Goal: Task Accomplishment & Management: Manage account settings

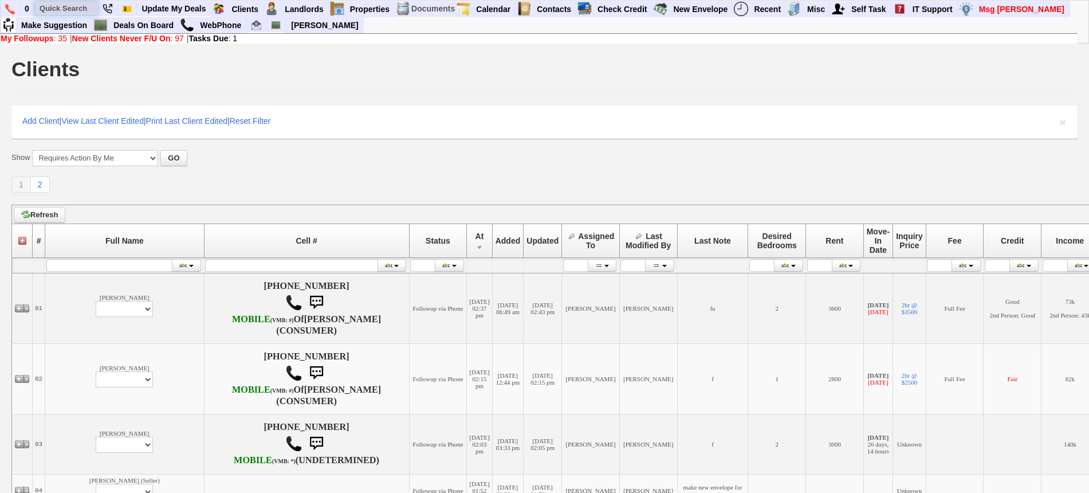
click at [84, 8] on input "text" at bounding box center [66, 8] width 63 height 14
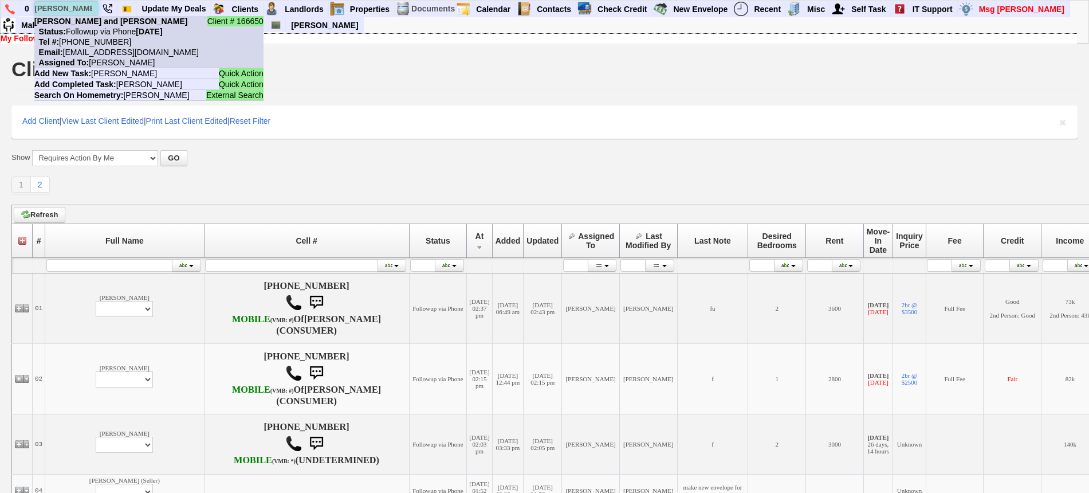
type input "jackie mal"
click at [94, 33] on nobr "Status: Followup via Phone Thursday, September 18th, 2025" at bounding box center [98, 31] width 128 height 9
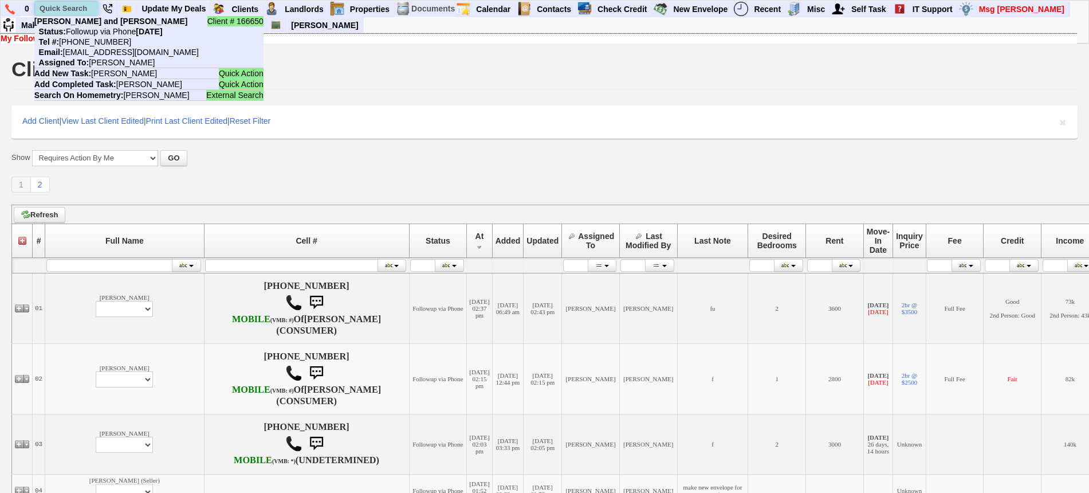
click at [74, 7] on input "text" at bounding box center [66, 8] width 63 height 14
paste input "757-318-8889"
click at [66, 3] on input "757-318-8889" at bounding box center [66, 8] width 63 height 14
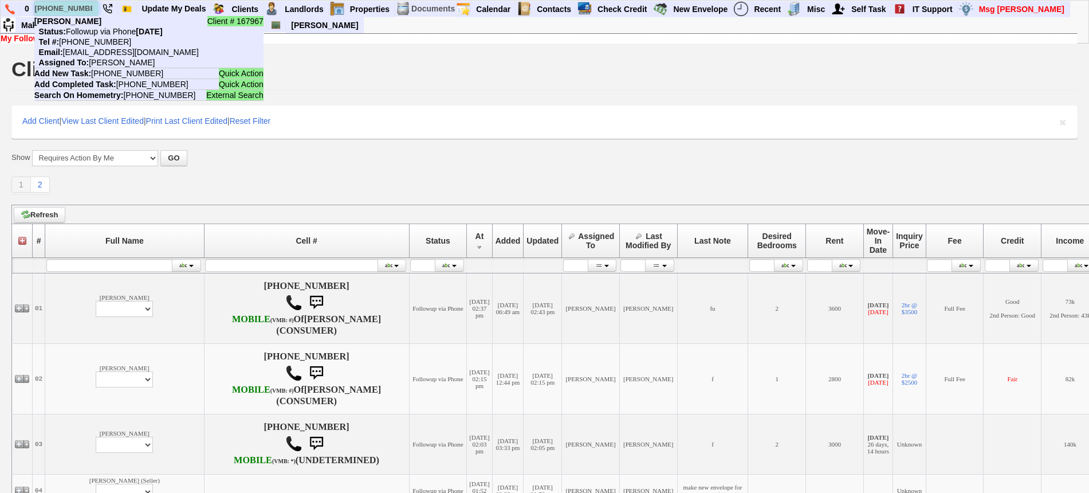
paste input "[PERSON_NAME]"
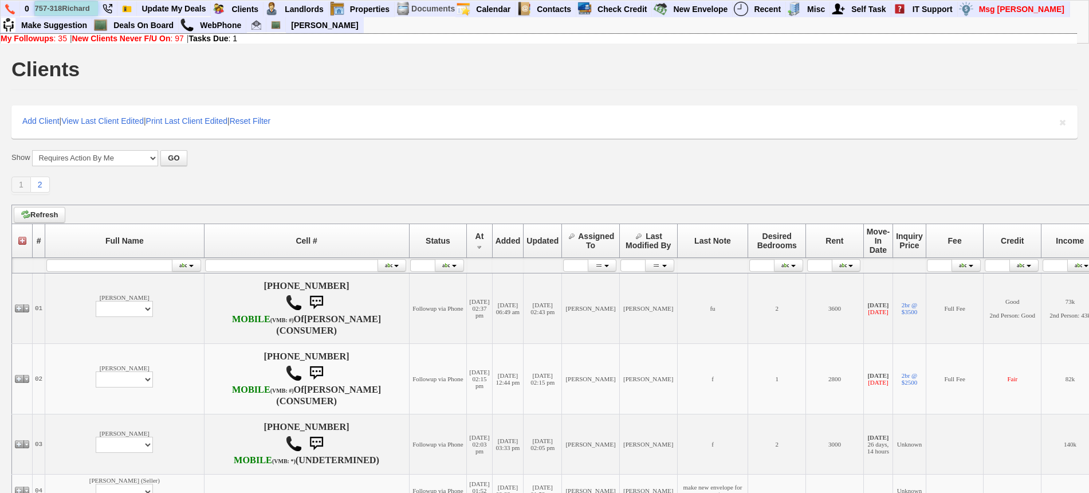
scroll to position [0, 25]
click at [72, 8] on input "757-318Richard Eggers8889" at bounding box center [66, 8] width 63 height 14
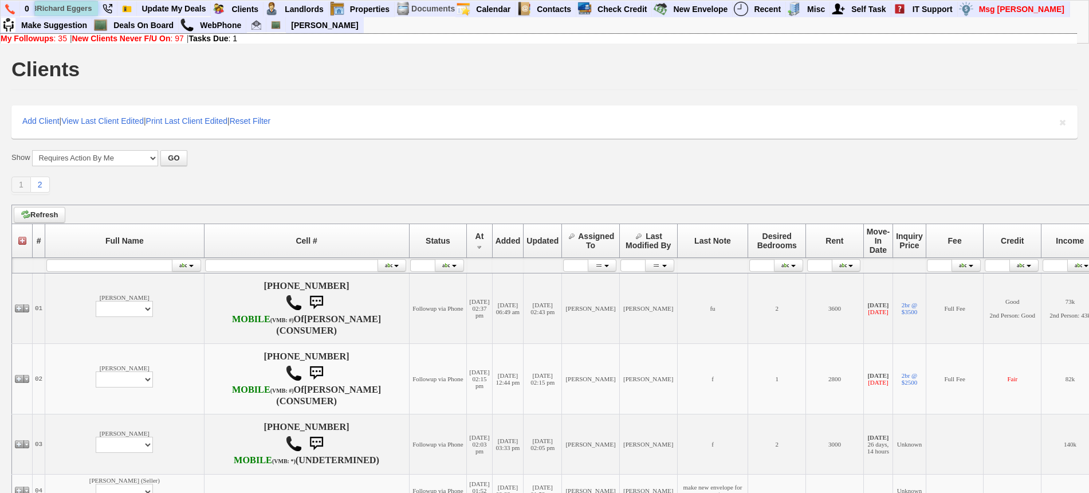
paste input "Richard Eggers"
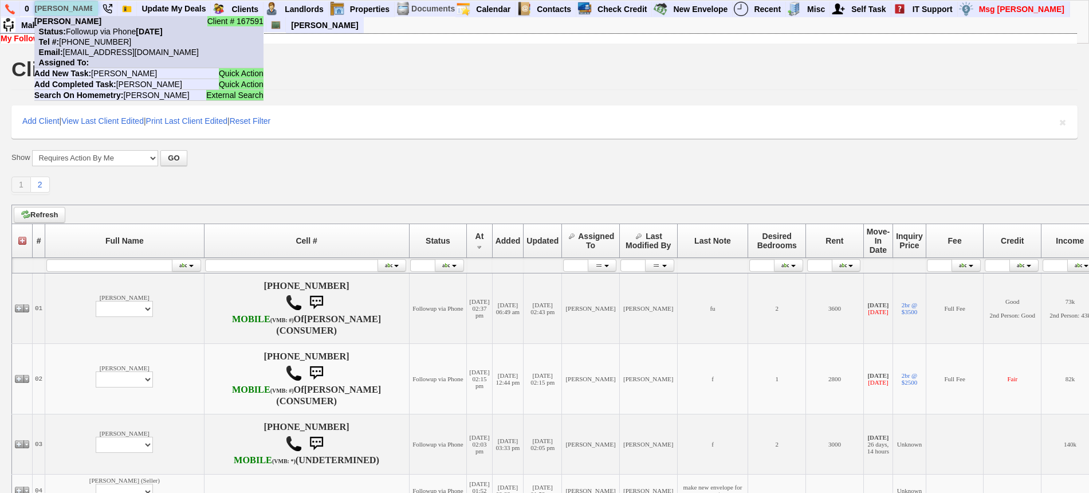
type input "Richard Eggers"
click at [97, 27] on nobr "Status: Followup via Phone Wednesday, September 17th, 2025" at bounding box center [98, 31] width 128 height 9
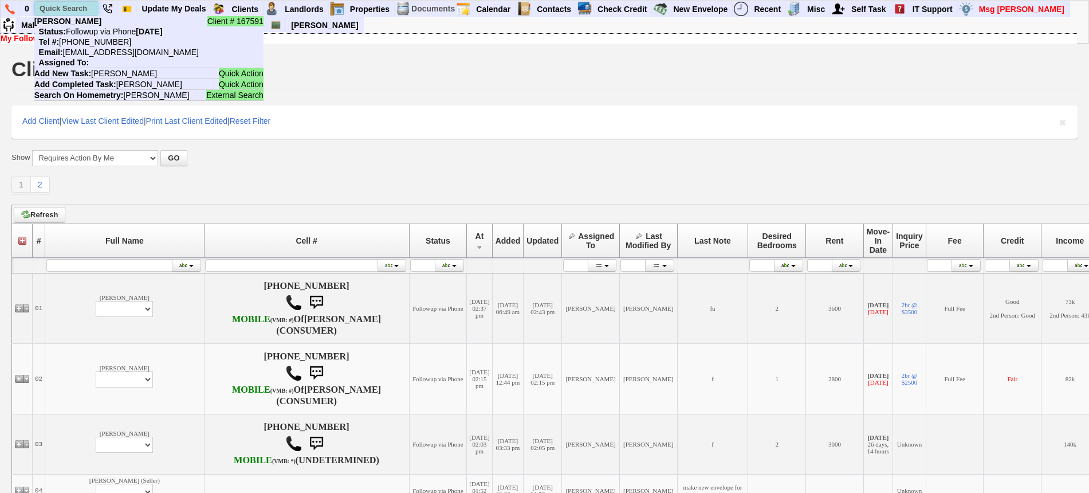
click at [78, 8] on input "text" at bounding box center [66, 8] width 63 height 14
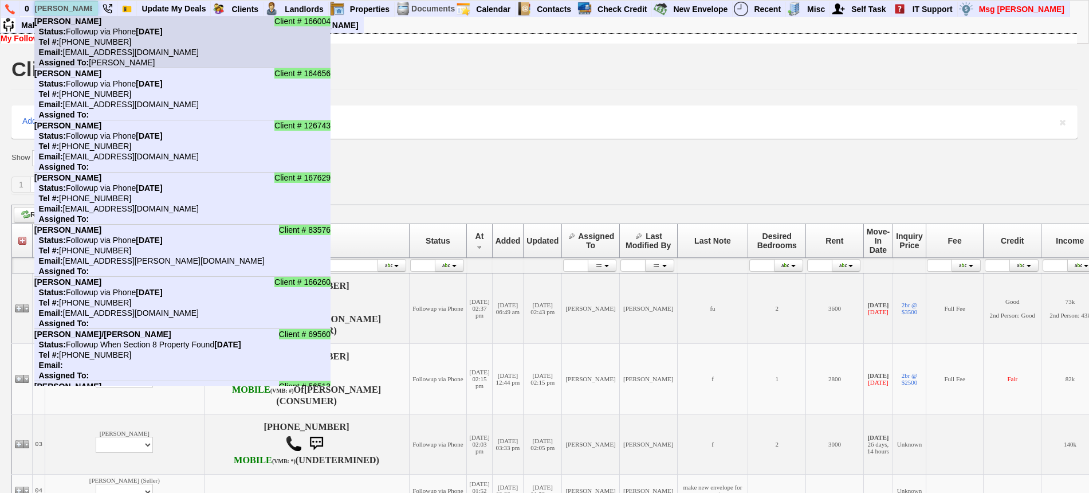
type input "ashley"
click at [100, 34] on nobr "Status: Followup via Phone Thursday, September 18th, 2025" at bounding box center [98, 31] width 128 height 9
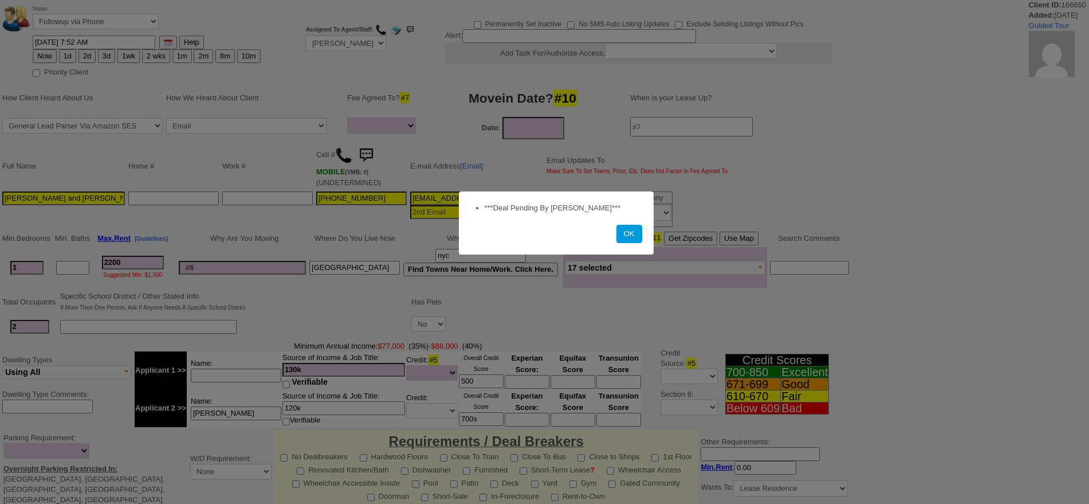
select select
click at [630, 226] on button "OK" at bounding box center [630, 234] width 26 height 18
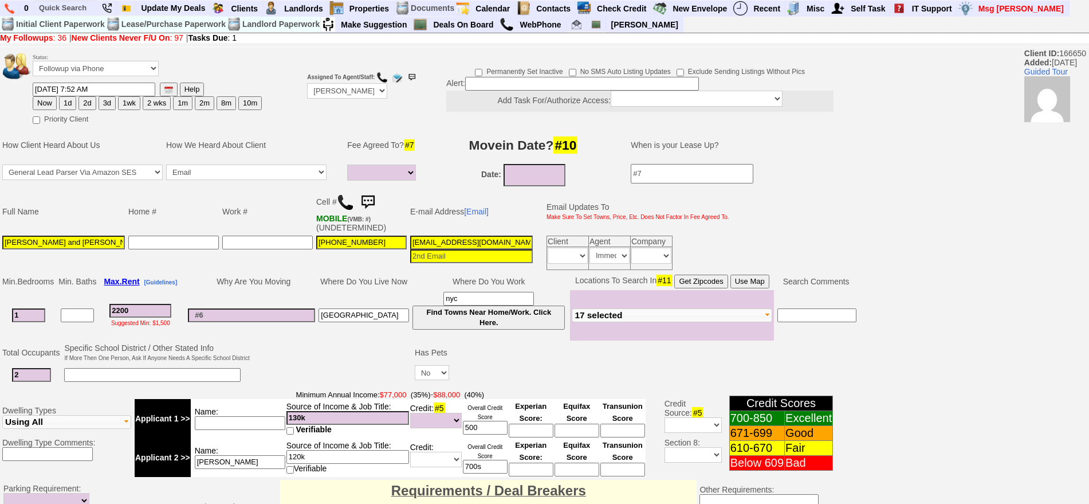
click at [368, 198] on img at bounding box center [367, 202] width 23 height 23
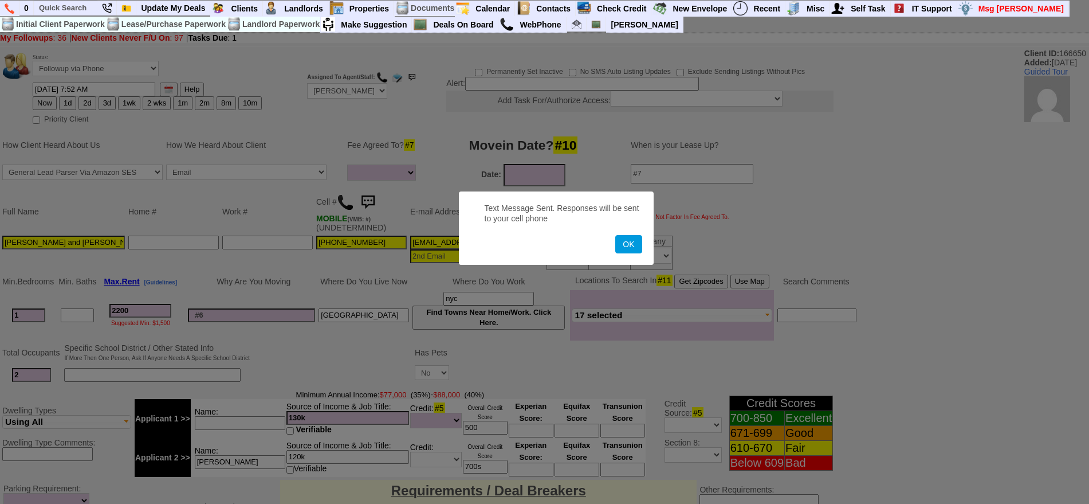
click at [615, 235] on button "OK" at bounding box center [628, 244] width 26 height 18
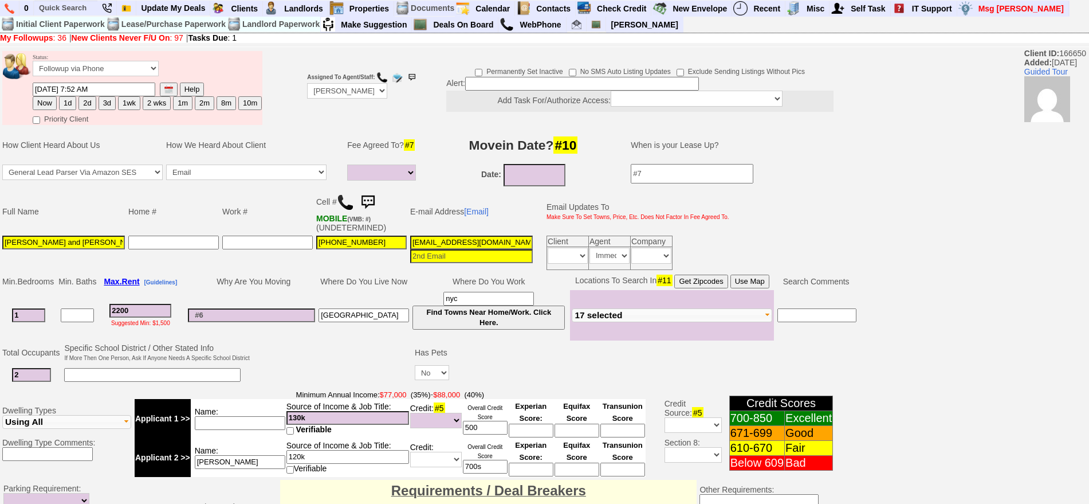
click at [368, 198] on img at bounding box center [367, 202] width 23 height 23
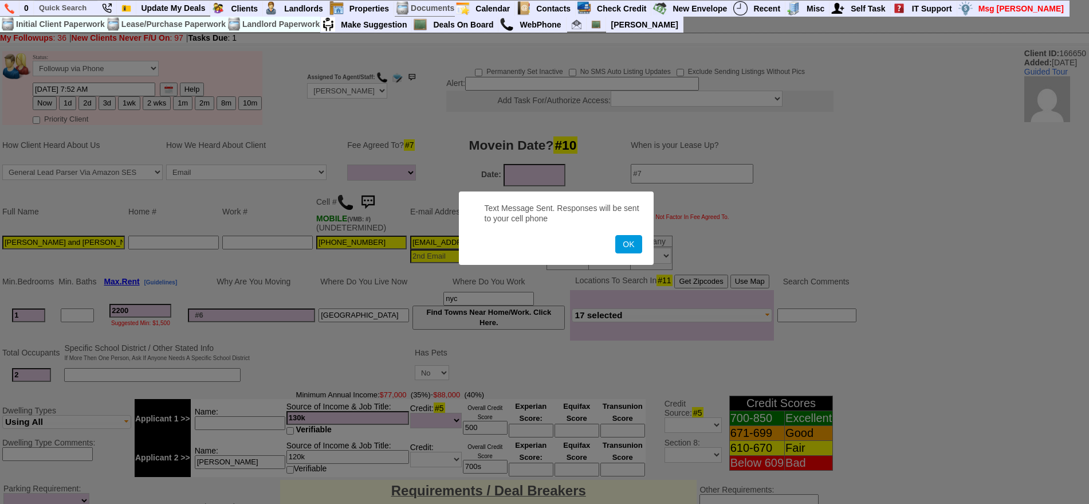
click at [615, 235] on button "OK" at bounding box center [628, 244] width 26 height 18
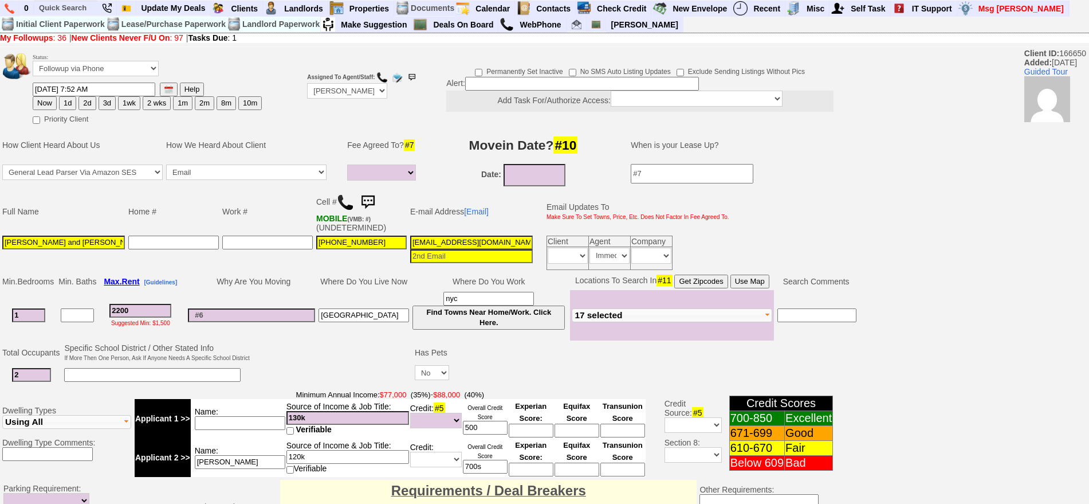
click at [70, 108] on button "1d" at bounding box center [67, 103] width 17 height 14
type input "09/19/2025 09:26 AM"
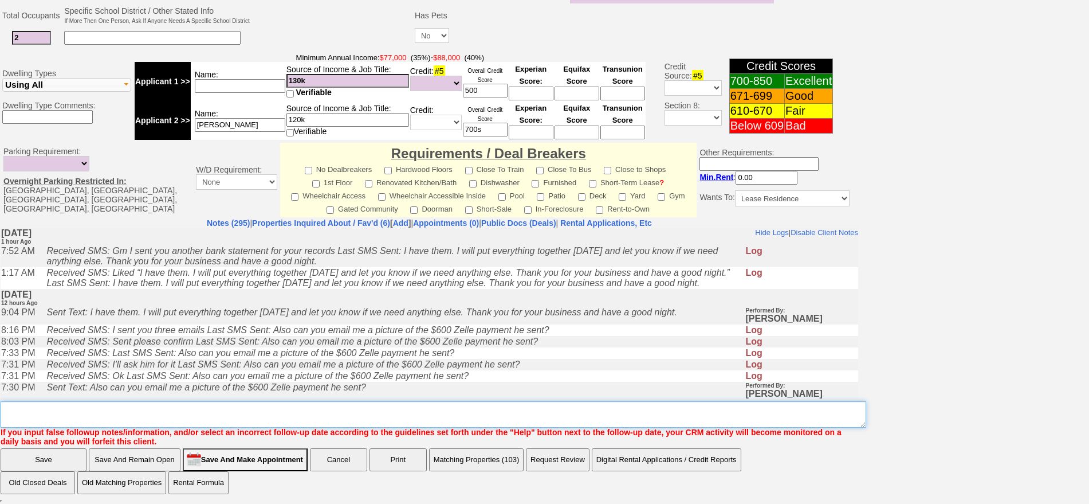
click at [512, 419] on textarea "Insert New Note Here" at bounding box center [434, 414] width 866 height 26
type textarea "f"
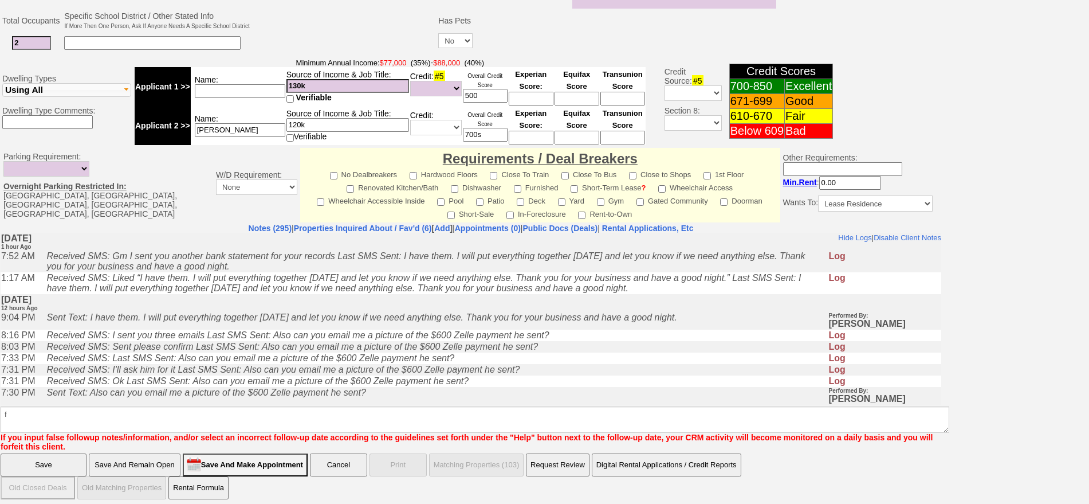
click input "Save" at bounding box center [44, 464] width 86 height 23
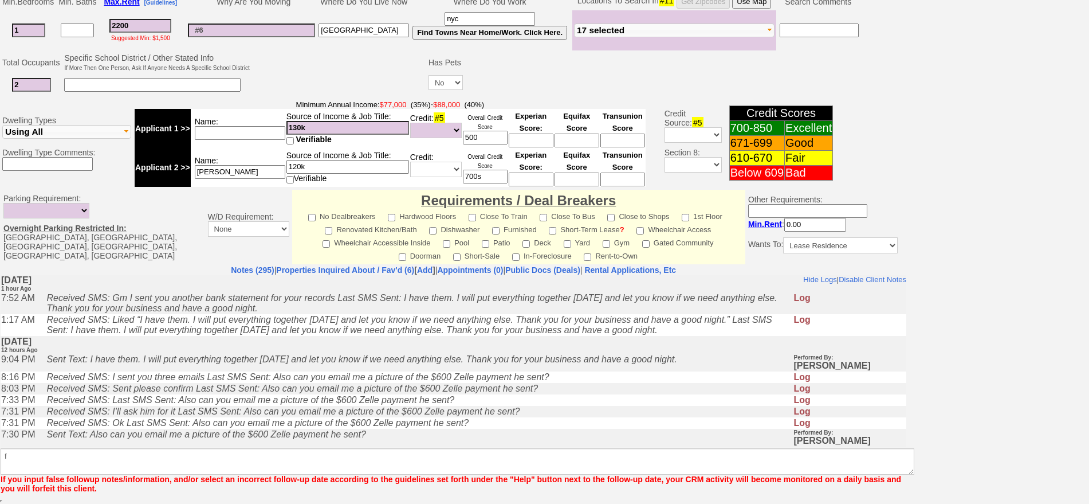
scroll to position [280, 0]
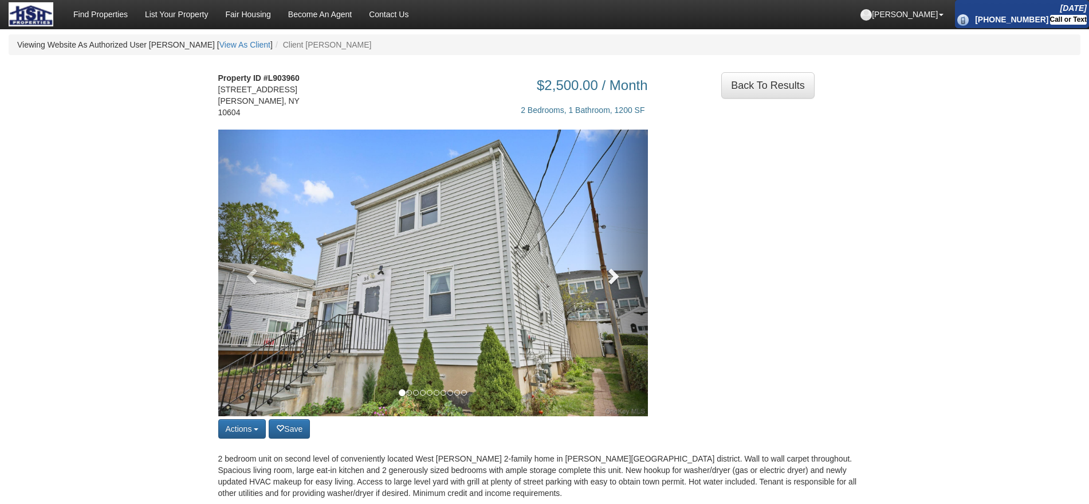
click at [624, 272] on link at bounding box center [615, 273] width 65 height 287
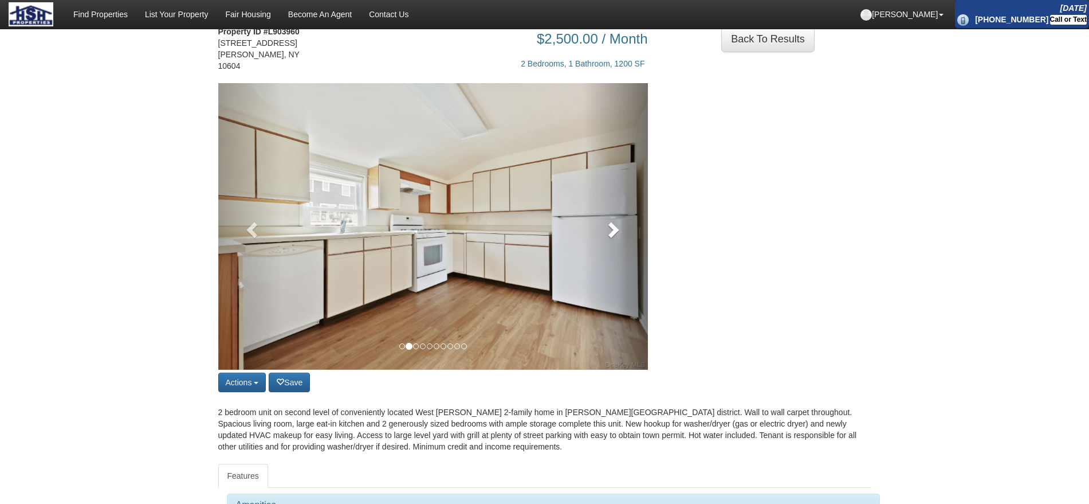
scroll to position [72, 0]
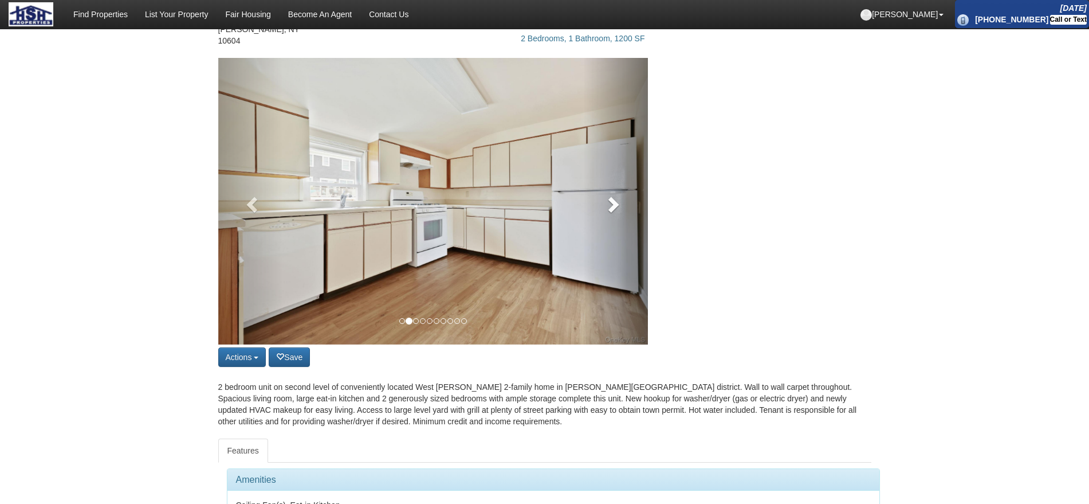
click at [625, 219] on link at bounding box center [615, 201] width 65 height 287
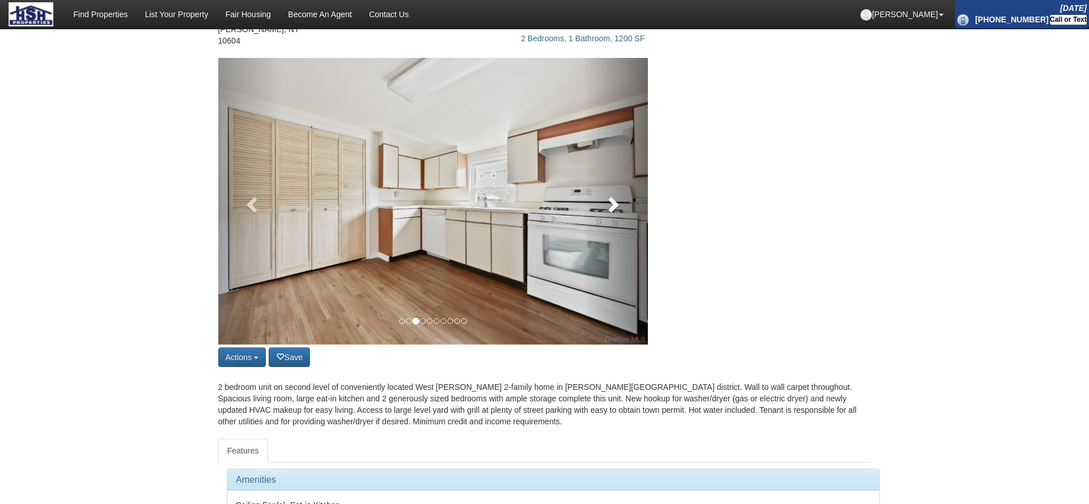
click at [625, 219] on link at bounding box center [615, 201] width 65 height 287
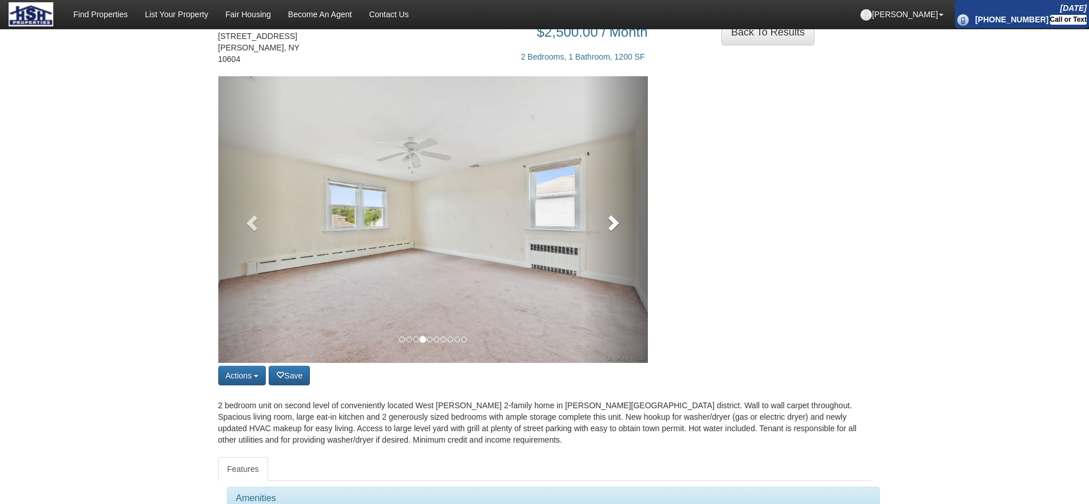
scroll to position [0, 0]
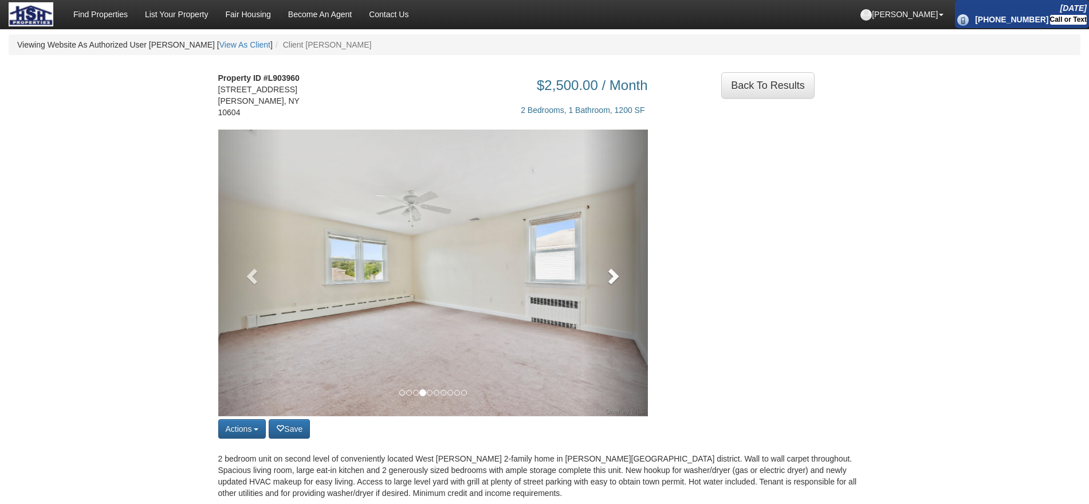
click at [588, 278] on link at bounding box center [615, 273] width 65 height 287
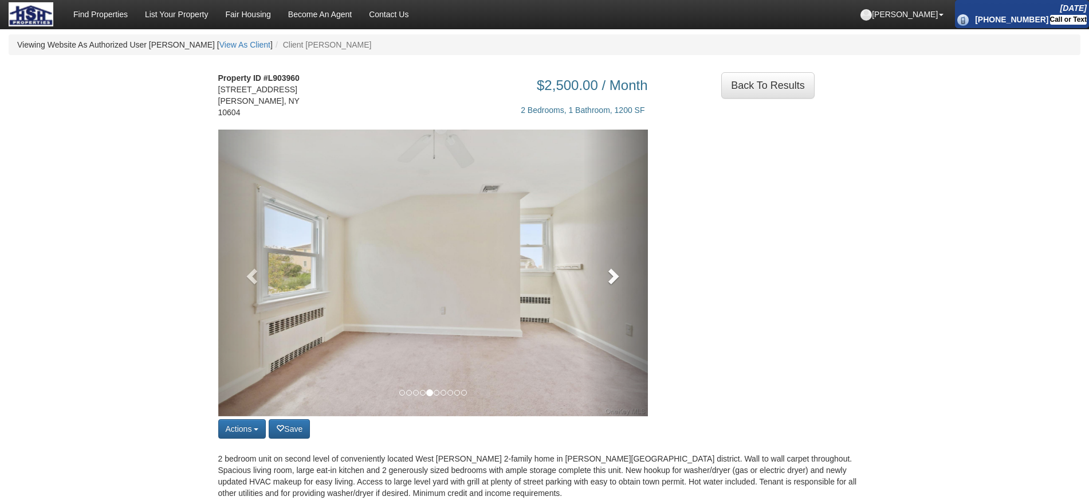
click at [588, 278] on link at bounding box center [615, 273] width 65 height 287
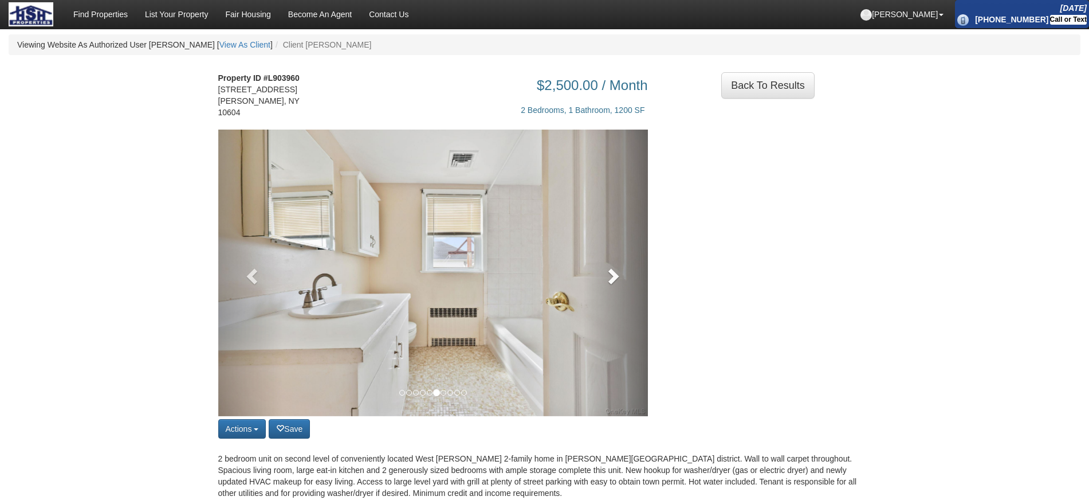
click at [588, 278] on link at bounding box center [615, 273] width 65 height 287
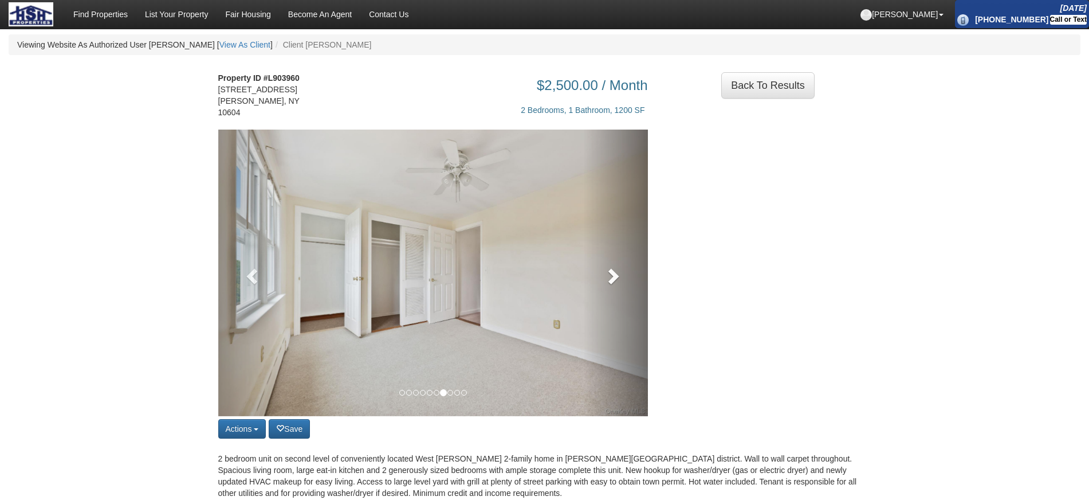
click at [588, 278] on link at bounding box center [615, 273] width 65 height 287
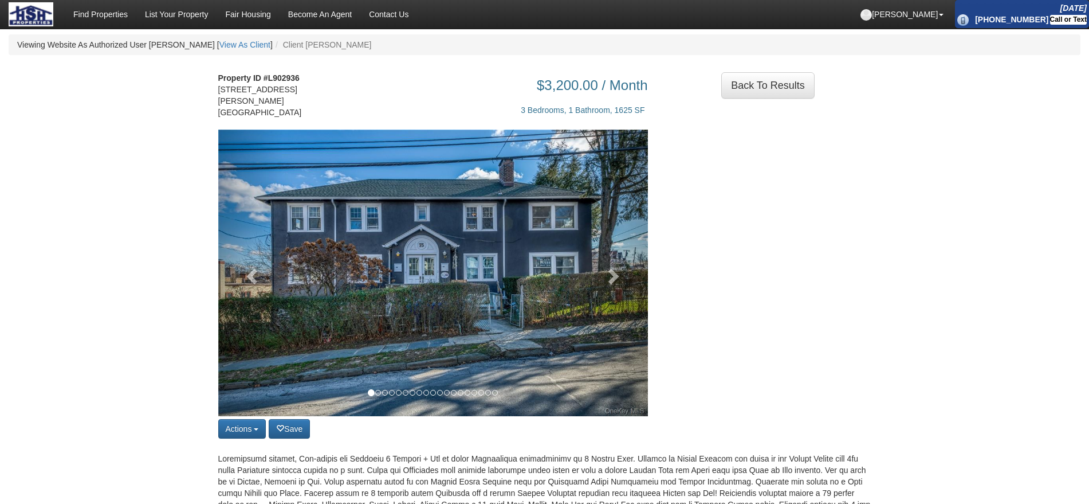
scroll to position [72, 0]
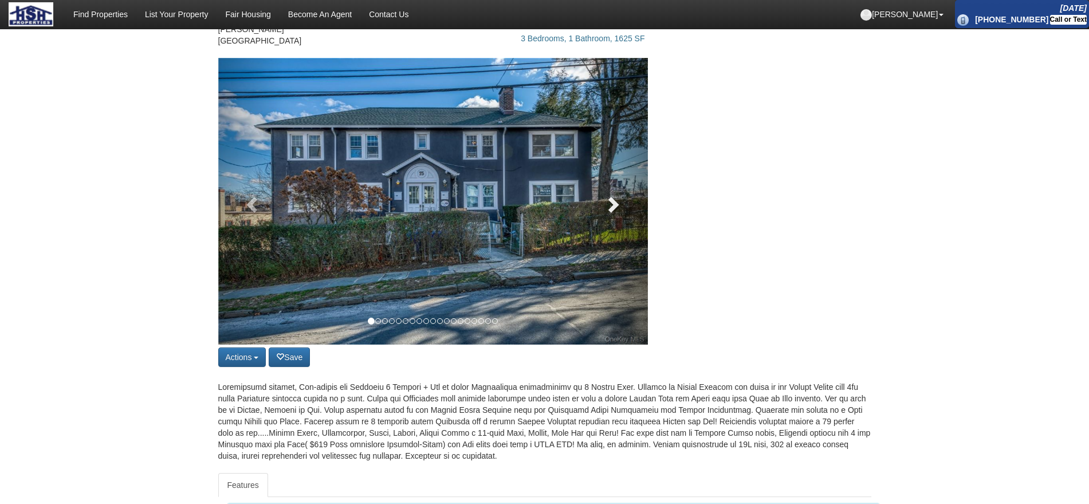
click at [602, 190] on link at bounding box center [615, 201] width 65 height 287
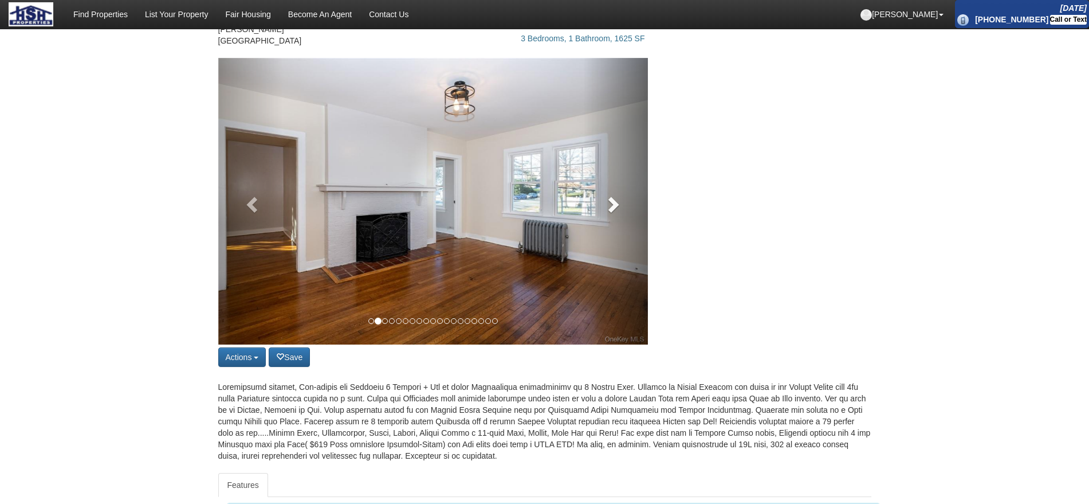
click at [602, 190] on link at bounding box center [615, 201] width 65 height 287
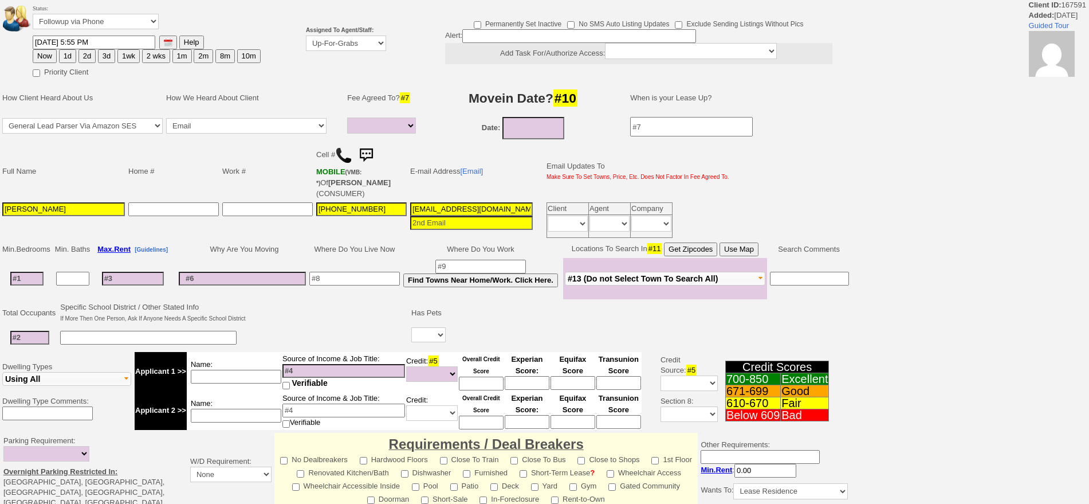
select select
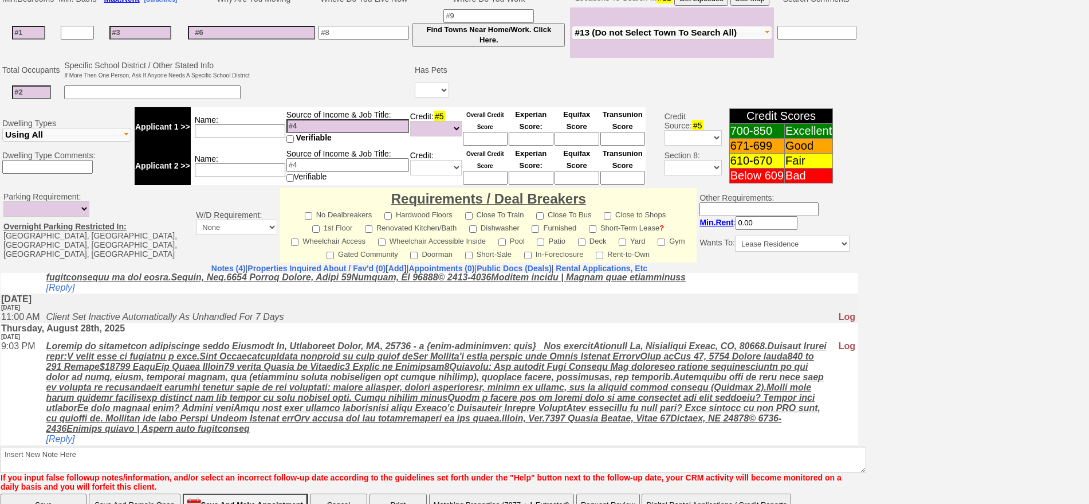
scroll to position [334, 0]
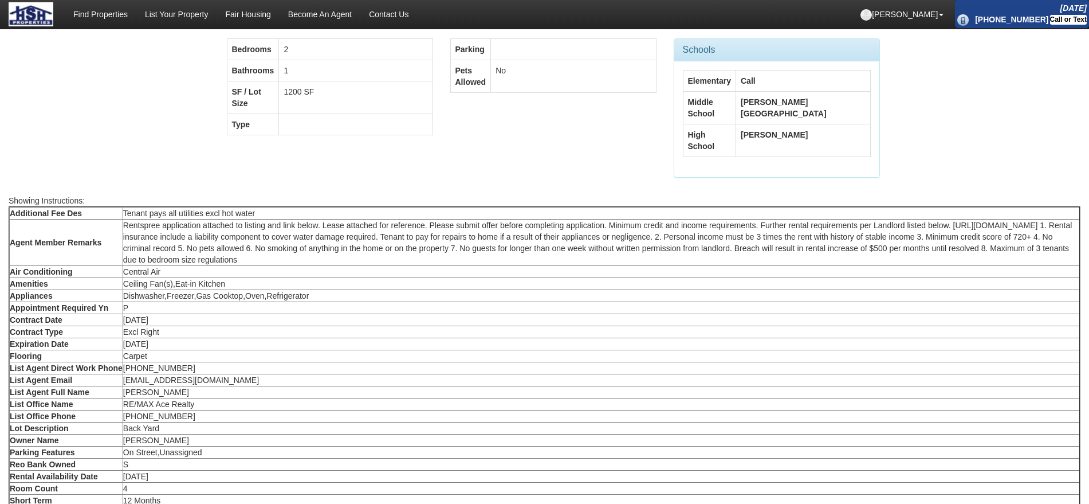
scroll to position [573, 0]
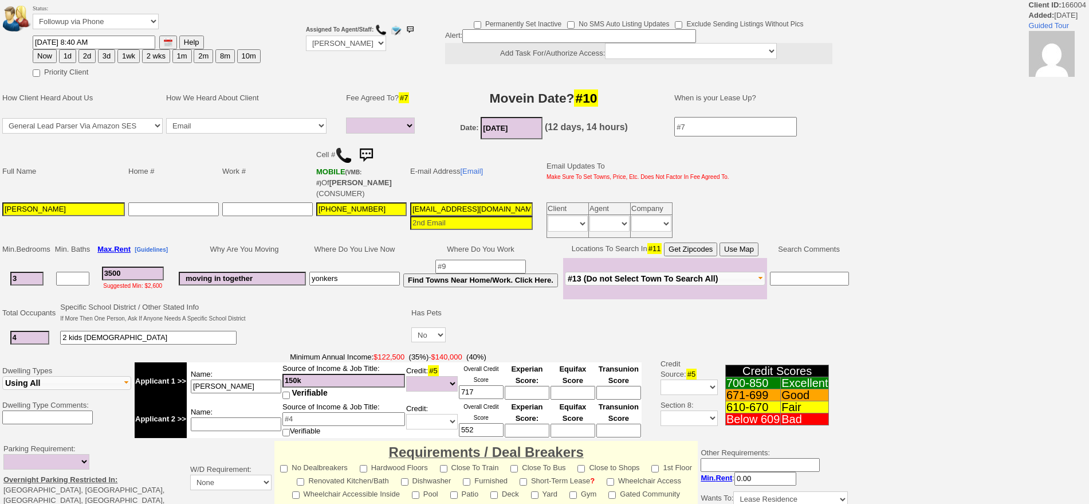
select select
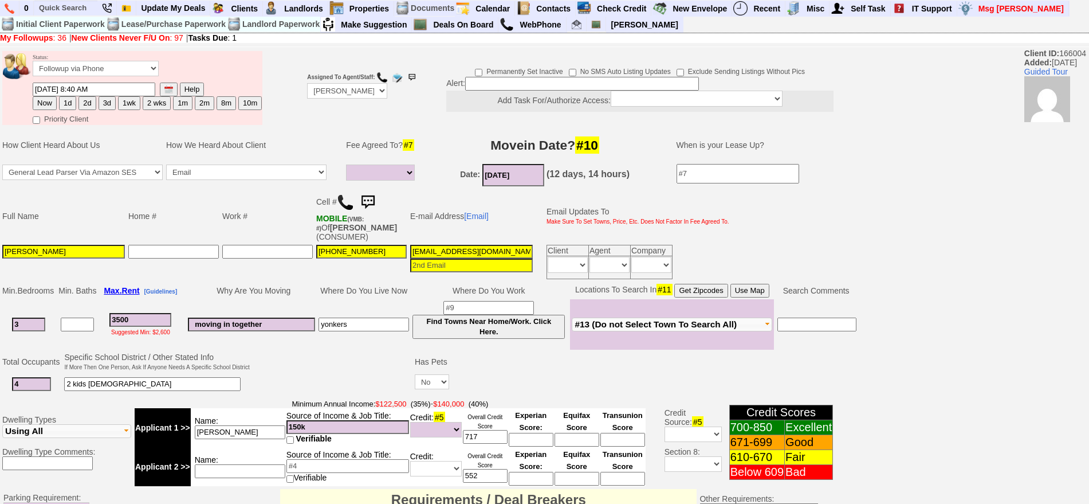
click at [426, 250] on input "ashleykarolinaa@yahoo.com" at bounding box center [471, 252] width 123 height 14
click at [369, 201] on img at bounding box center [367, 202] width 23 height 23
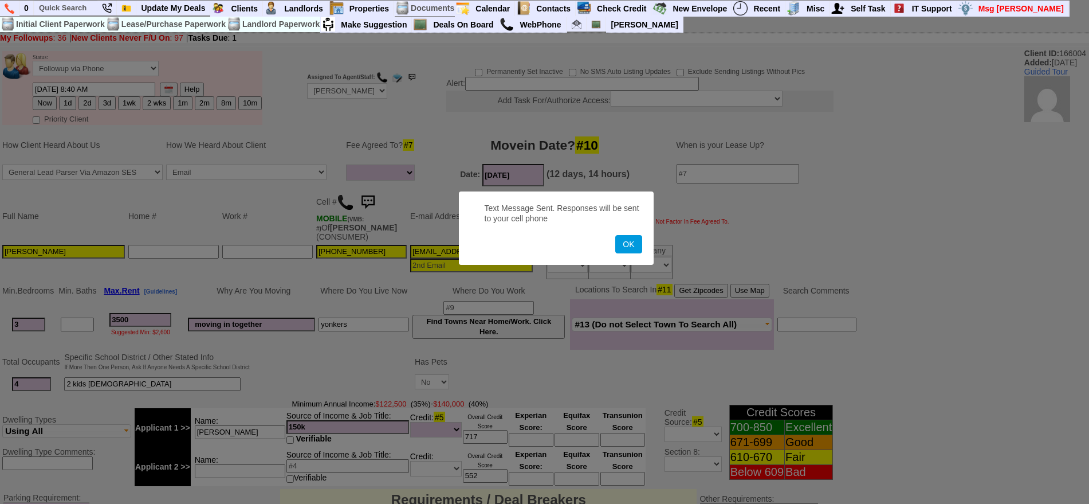
click at [615, 235] on button "OK" at bounding box center [628, 244] width 26 height 18
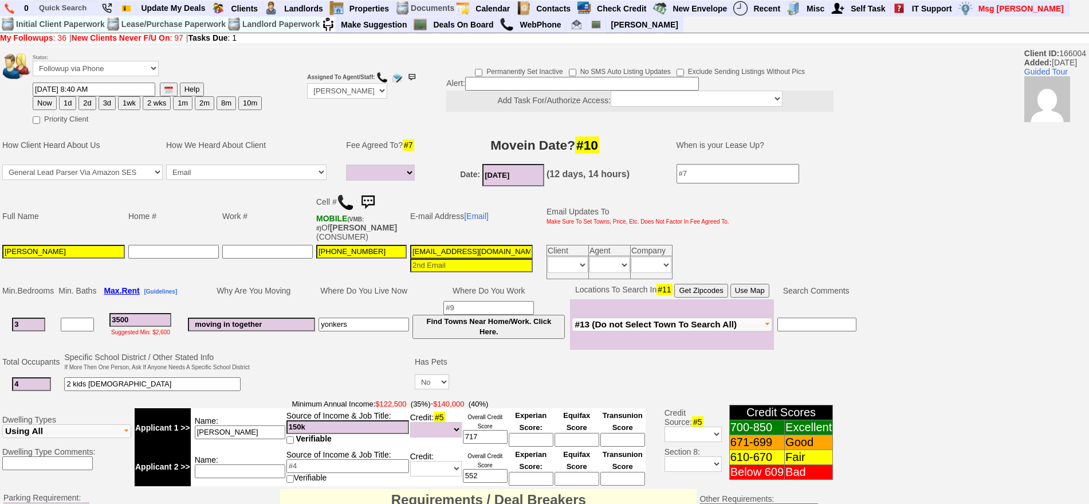
click at [372, 201] on img at bounding box center [367, 202] width 23 height 23
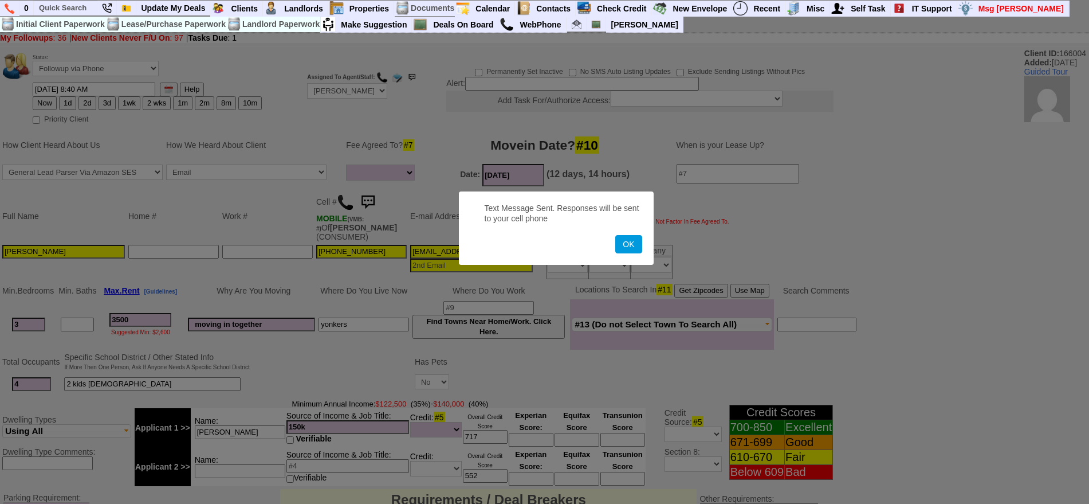
click at [615, 235] on button "OK" at bounding box center [628, 244] width 26 height 18
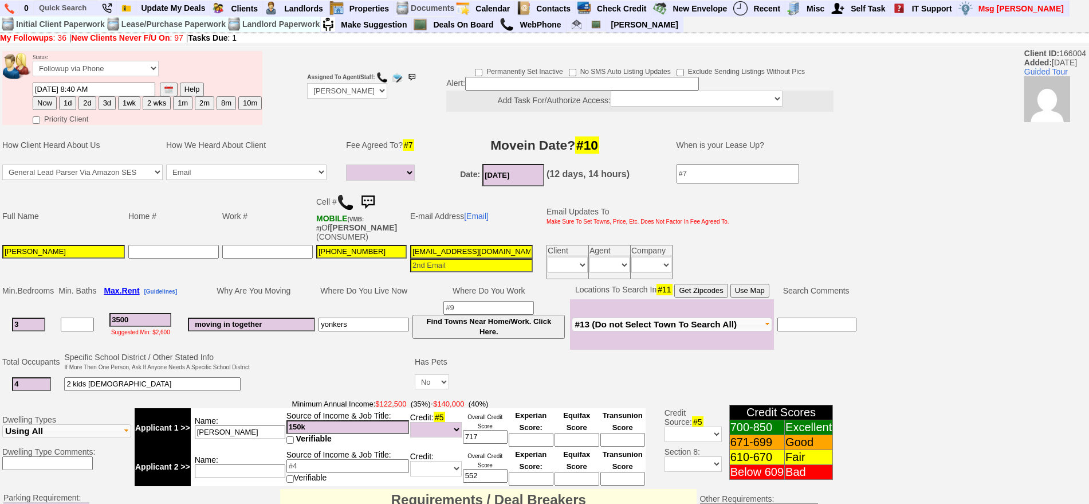
click at [79, 98] on button "2d" at bounding box center [87, 103] width 17 height 14
type input "09/20/2025 09:31 AM"
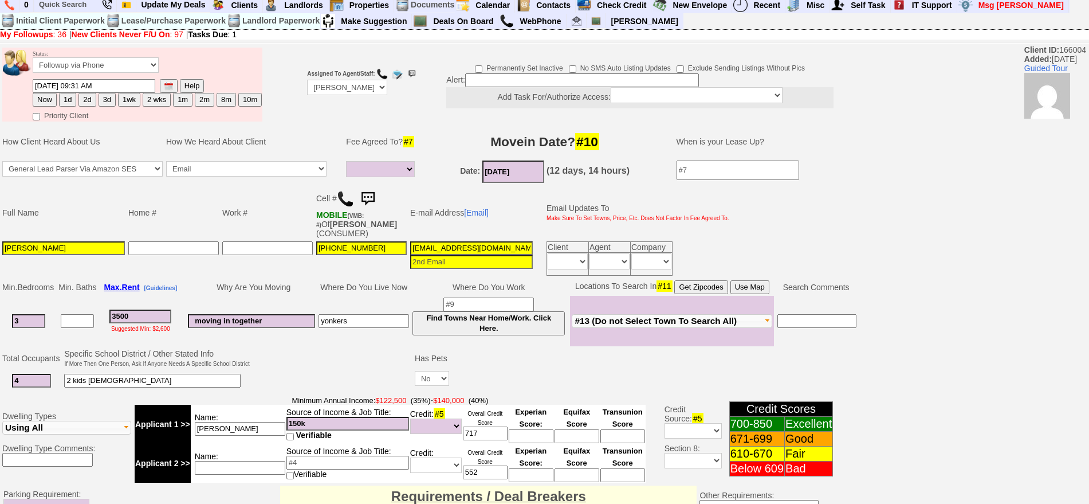
scroll to position [346, 0]
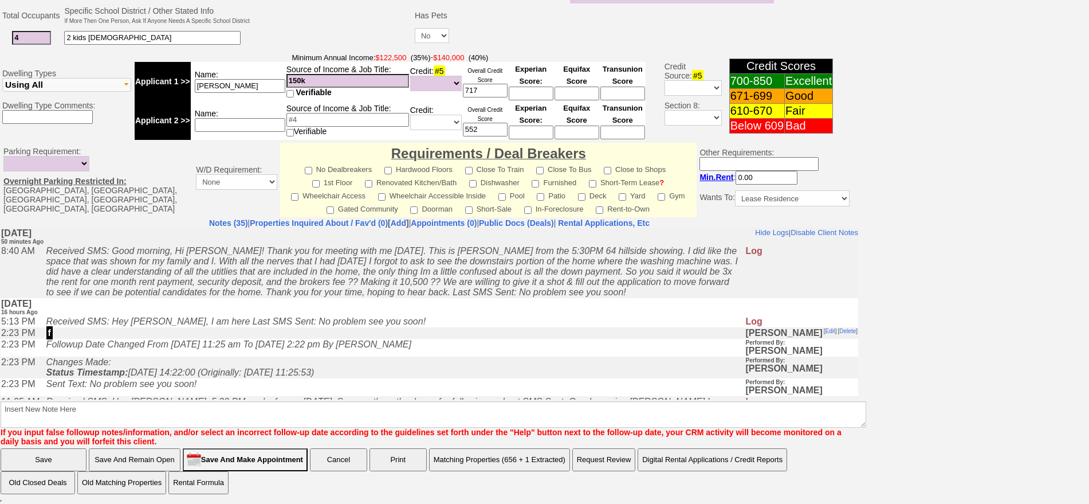
click at [473, 399] on b "Insert New Note Here If you input false followup notes/information, and/or sele…" at bounding box center [434, 419] width 866 height 54
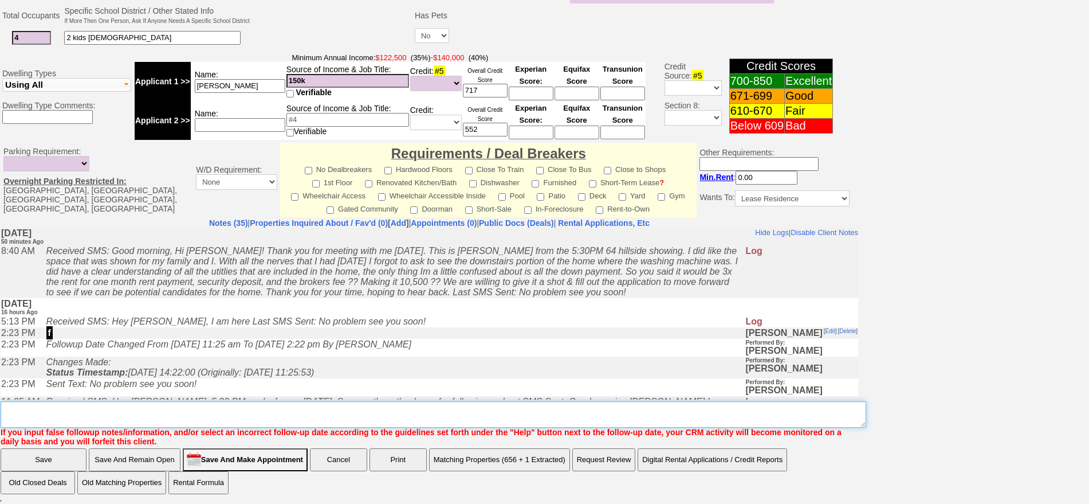
click at [478, 407] on textarea "Insert New Note Here" at bounding box center [434, 414] width 866 height 26
type textarea "hillside app fu"
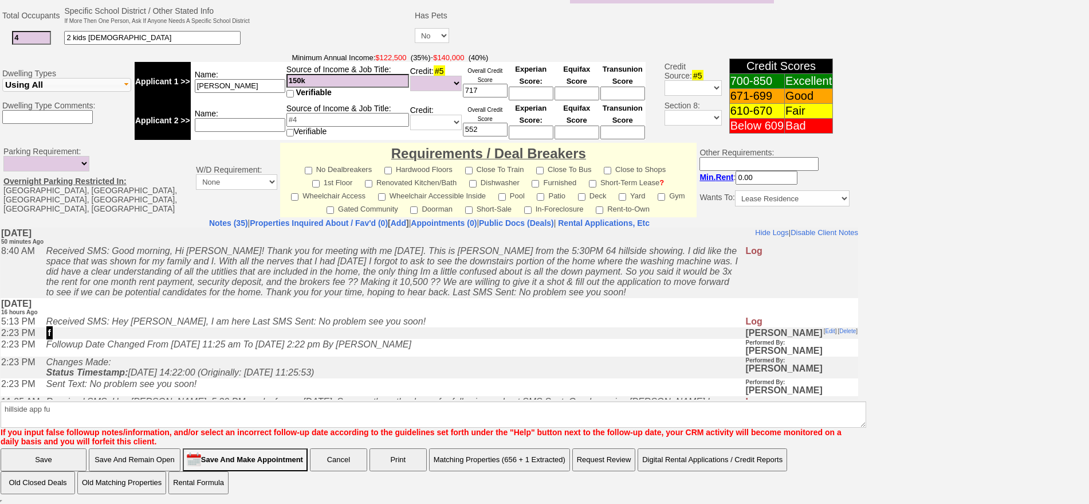
click input "Save" at bounding box center [44, 459] width 86 height 23
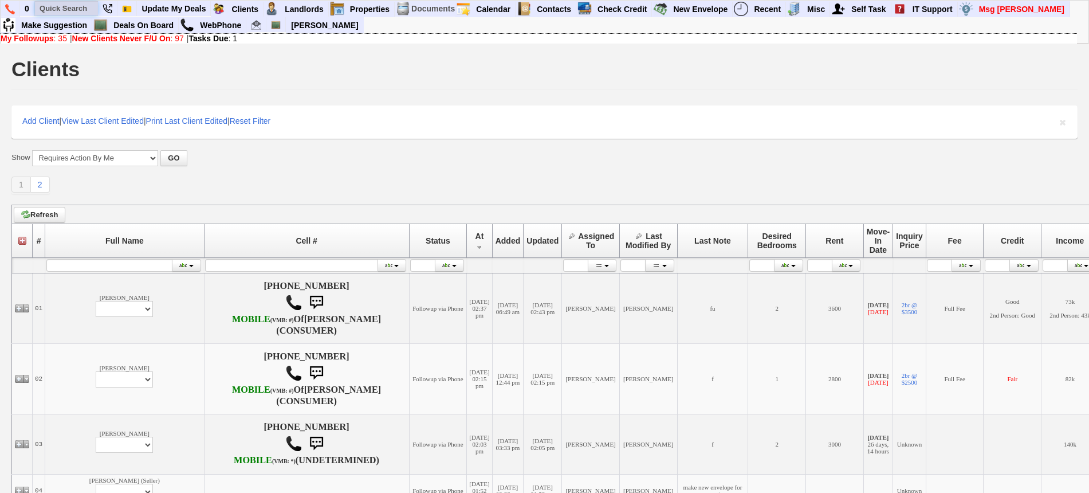
click at [66, 9] on input "text" at bounding box center [66, 8] width 63 height 14
paste input "914) 817-7351"
type input "914) 817-7351"
click at [80, 5] on input "text" at bounding box center [66, 8] width 63 height 14
paste input "914) 250-8153"
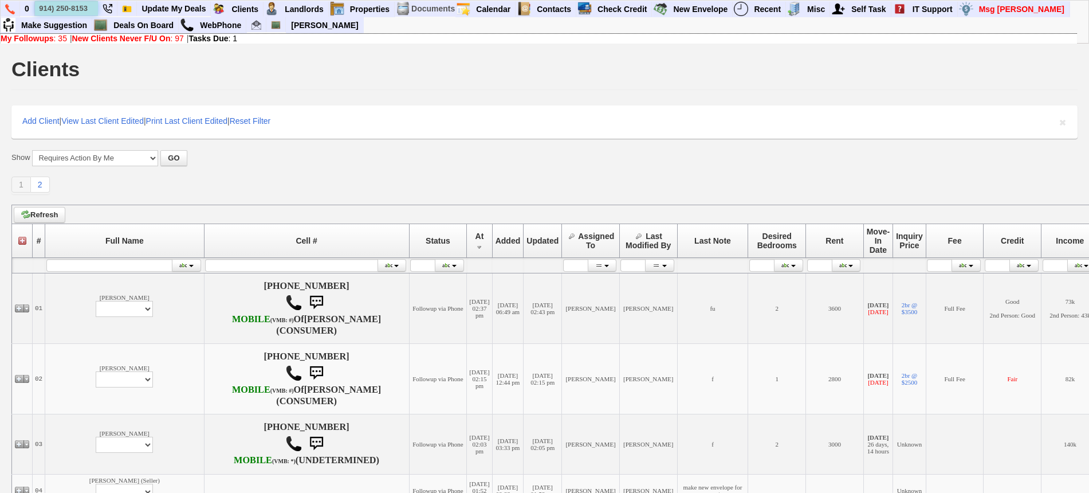
type input "914) 250-8153"
click at [75, 9] on input "914) 2347) [PHONE_NUMBER]" at bounding box center [66, 8] width 63 height 14
click at [75, 9] on input "914) 2347) 265-190750-8153" at bounding box center [66, 8] width 63 height 14
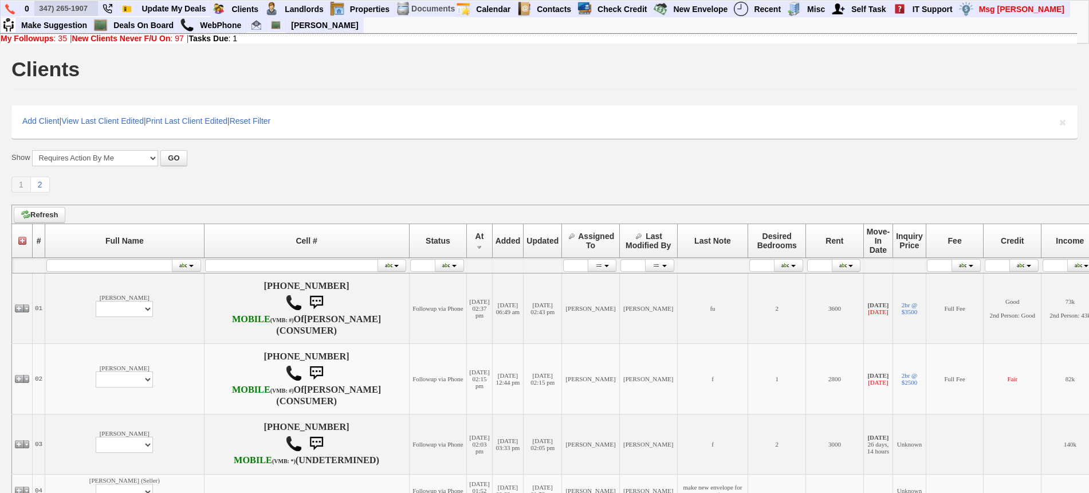
scroll to position [0, 0]
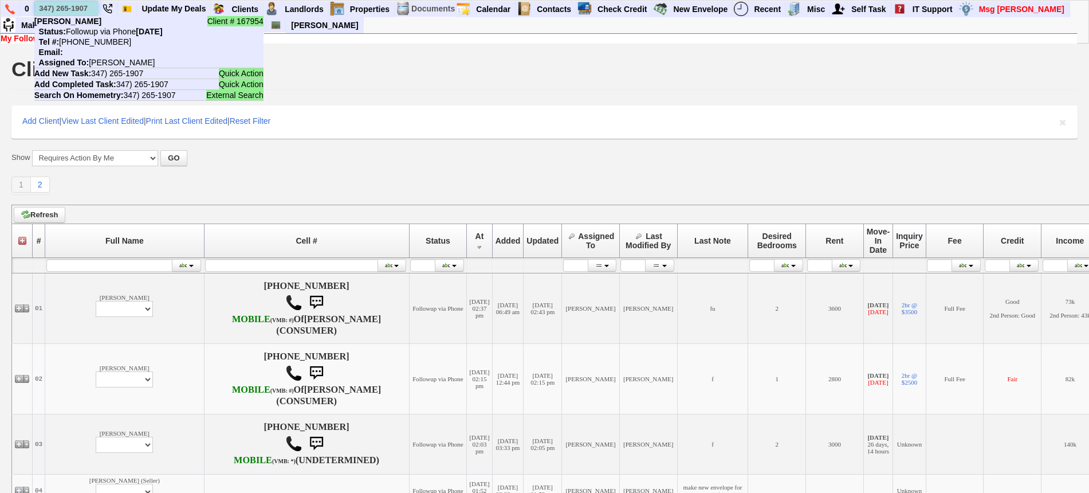
click at [79, 8] on input "347) 265-1907" at bounding box center [66, 8] width 63 height 14
paste input "914) 413-5715"
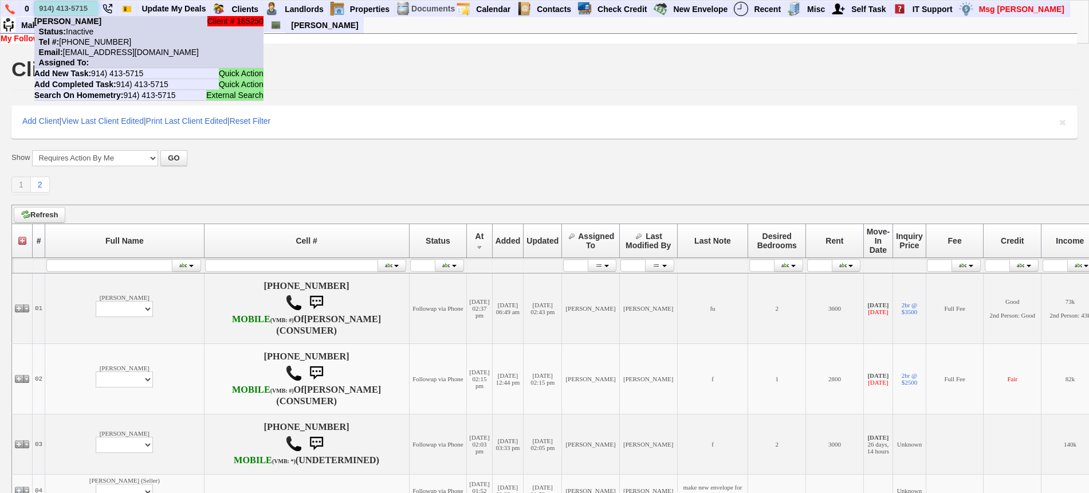
type input "914) 413-5715"
click at [94, 23] on li "Client # 165250 katherine reyes Status: Inactive Tel #: 914-413-5715 Email: 3we…" at bounding box center [148, 42] width 229 height 52
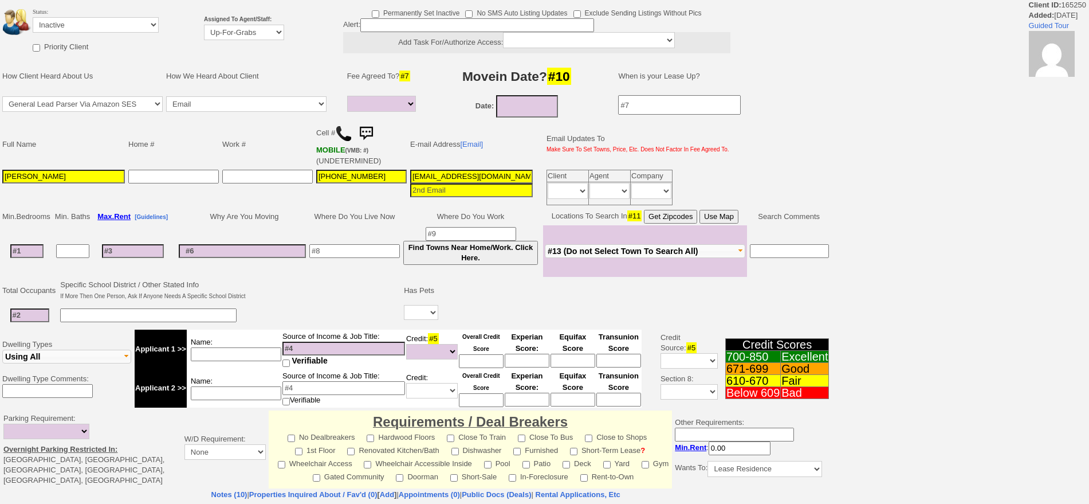
select select
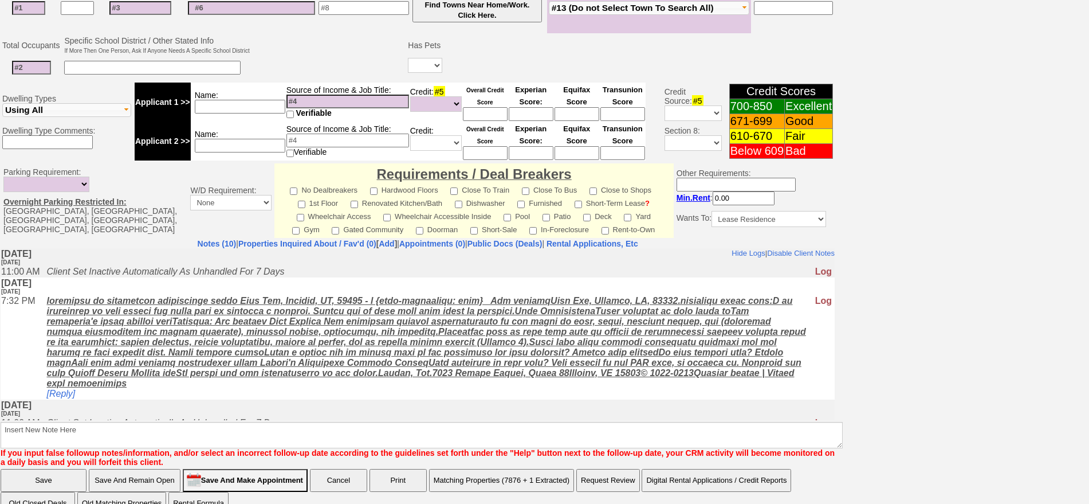
scroll to position [308, 0]
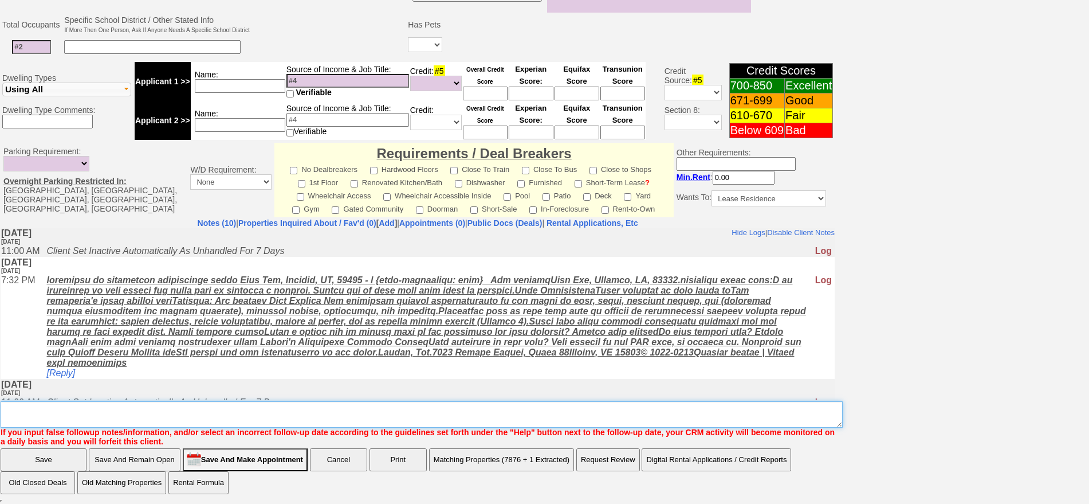
click at [375, 413] on textarea "Insert New Note Here" at bounding box center [422, 414] width 842 height 26
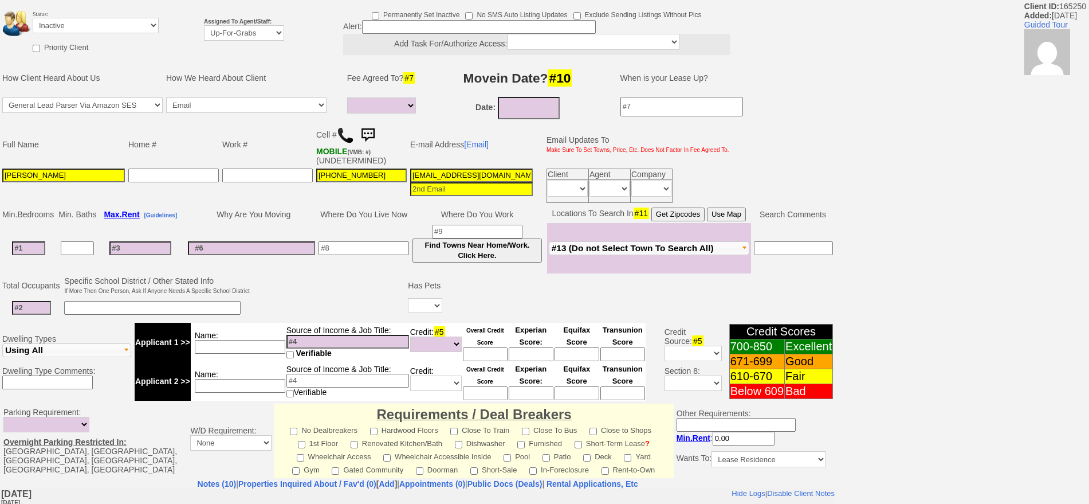
scroll to position [0, 0]
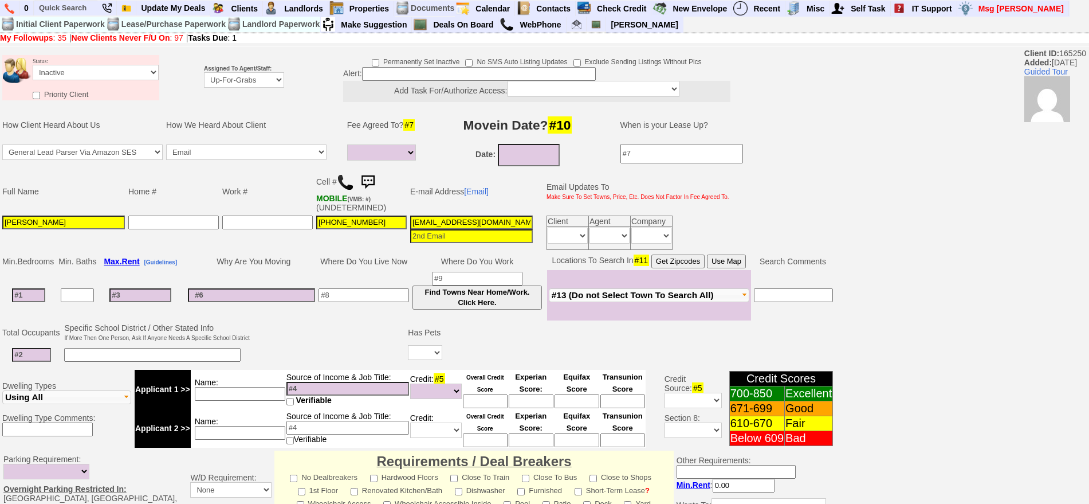
type textarea "hillside ld"
click at [61, 76] on select "Followup via Phone Followup via Email Followup When Section 8 Property Found De…" at bounding box center [96, 72] width 126 height 15
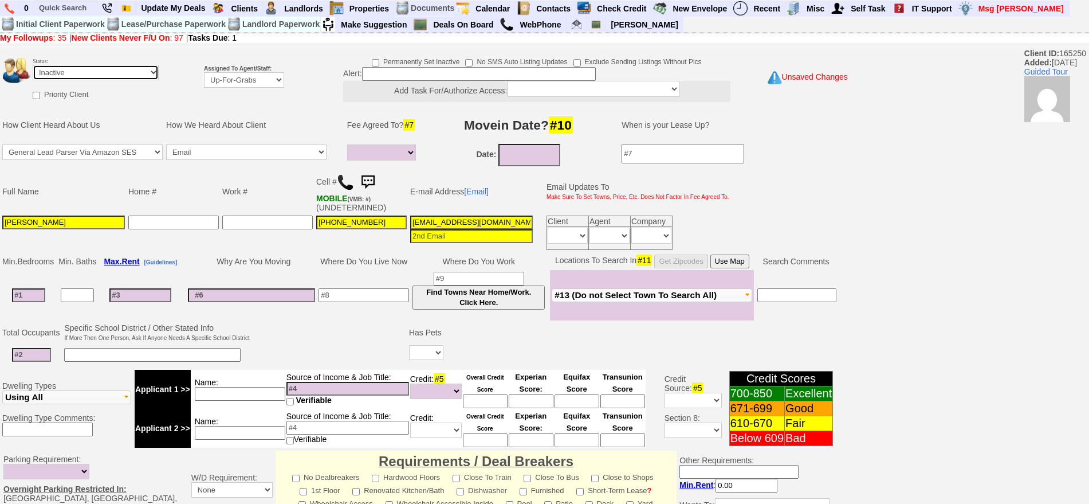
select select "Followup via Phone"
click at [33, 65] on select "Followup via Phone Followup via Email Followup When Section 8 Property Found De…" at bounding box center [96, 72] width 126 height 15
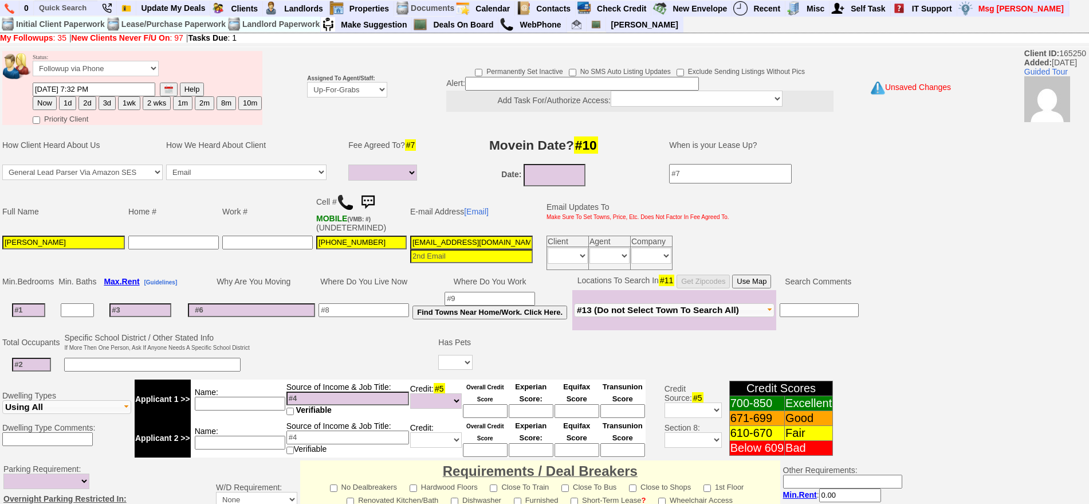
click at [44, 99] on button "Now" at bounding box center [45, 103] width 24 height 14
type input "09/18/2025 09:36 AM"
click at [380, 84] on select "Up-For-Grabs ***** STAFF ***** Bob Bruno 914-419-3579 Cristy Liberto 914-486-10…" at bounding box center [347, 89] width 80 height 15
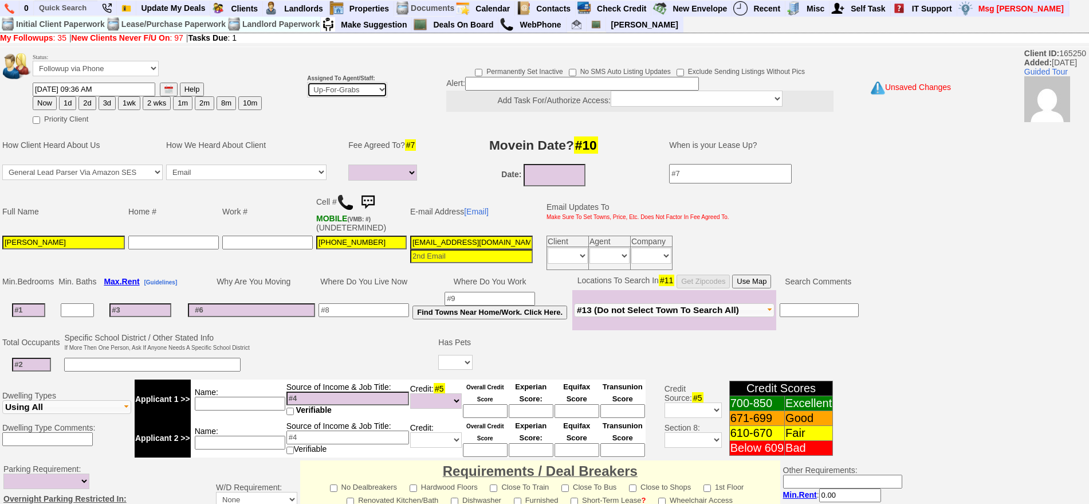
select select "148"
click at [307, 82] on select "Up-For-Grabs ***** STAFF ***** Bob Bruno 914-419-3579 Cristy Liberto 914-486-10…" at bounding box center [347, 89] width 80 height 15
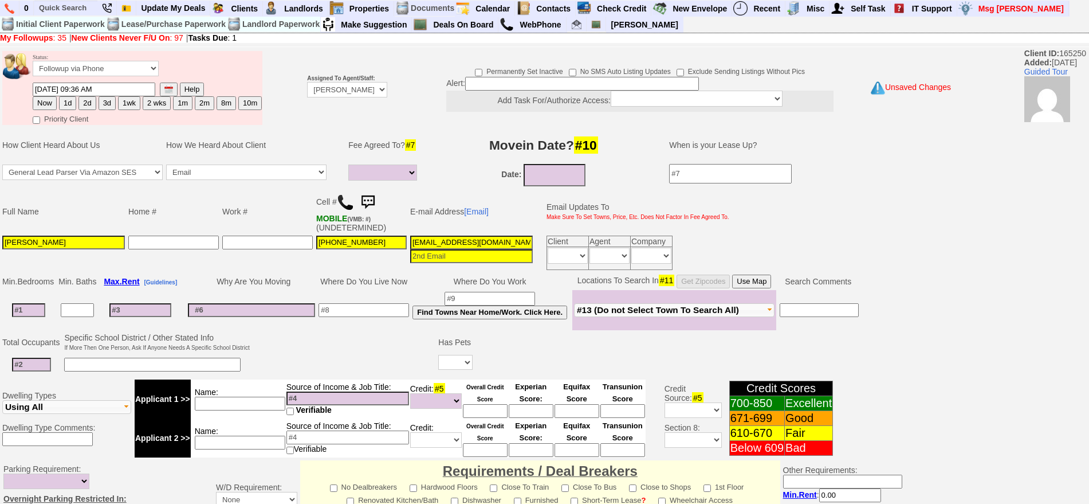
click at [493, 244] on input "3weu3knprzzrji3ep65yrh6fhf4@convo.zillow.com" at bounding box center [471, 243] width 123 height 14
paste input "katherinereyes672@aol"
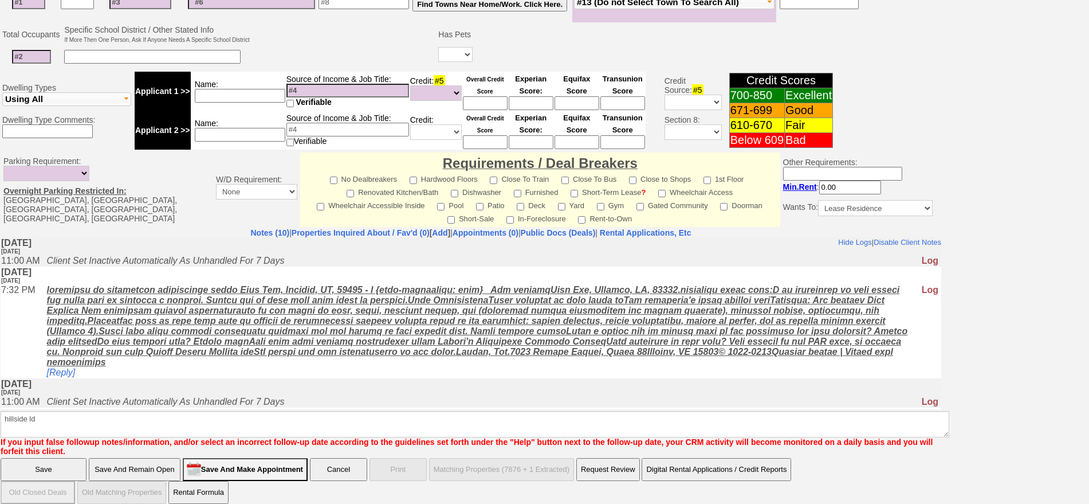
scroll to position [312, 0]
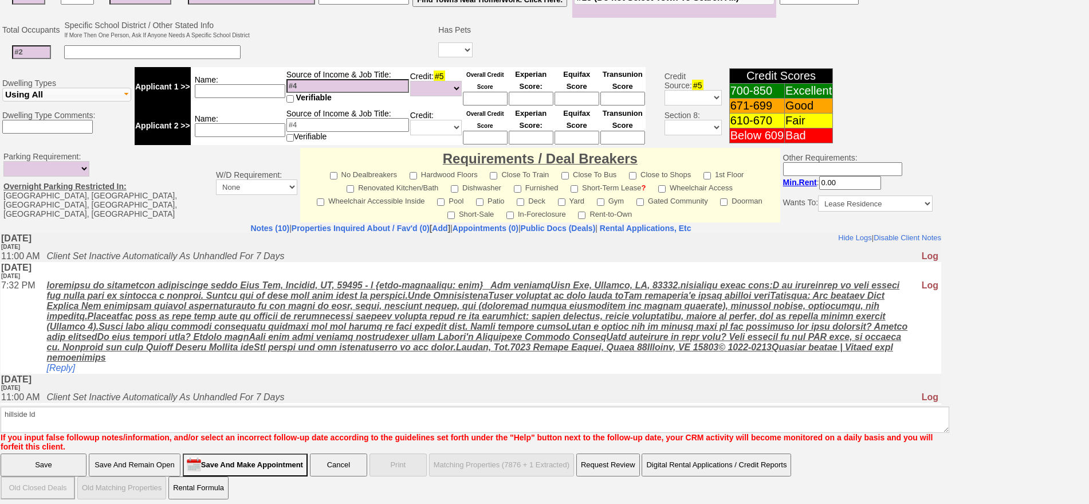
type input "katherinereyes672@aol.com"
click at [53, 459] on input "Save" at bounding box center [44, 464] width 86 height 23
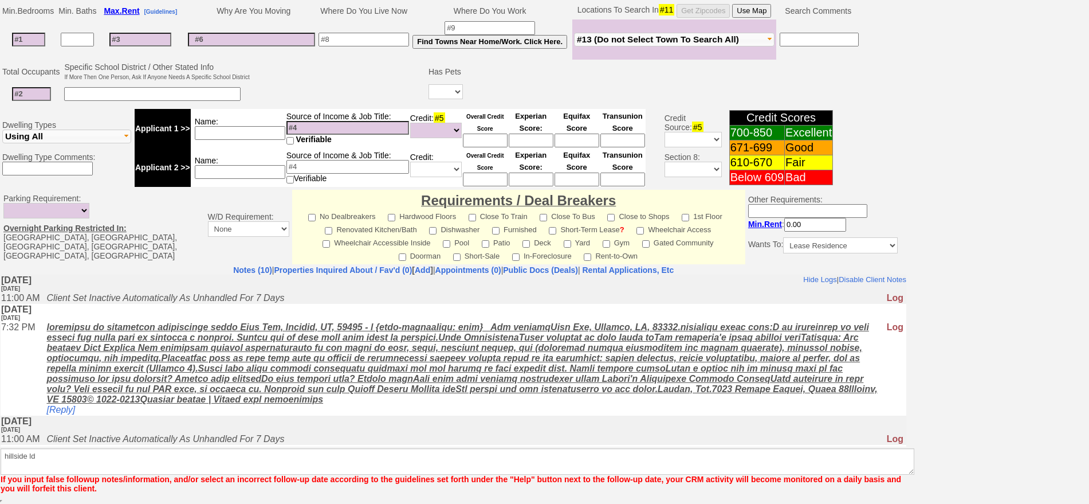
scroll to position [270, 0]
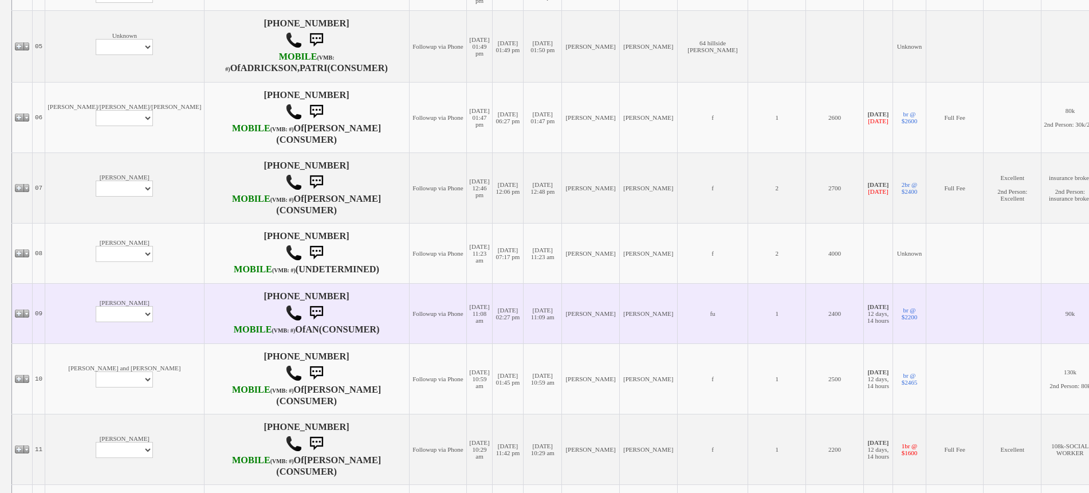
scroll to position [573, 0]
